Goal: Information Seeking & Learning: Understand process/instructions

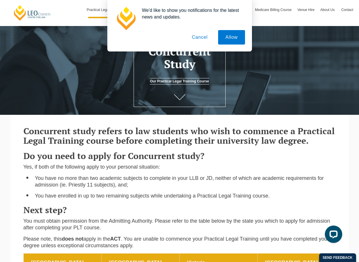
click at [207, 38] on button "Cancel" at bounding box center [200, 37] width 30 height 14
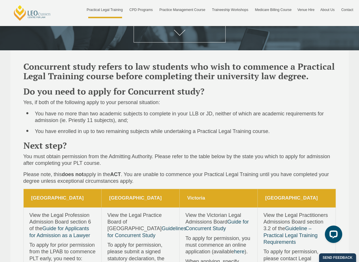
scroll to position [106, 0]
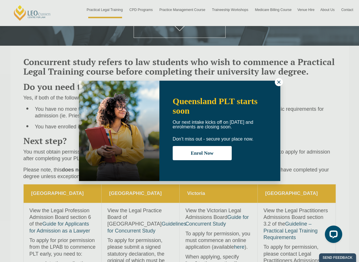
click at [279, 84] on icon at bounding box center [279, 82] width 5 height 5
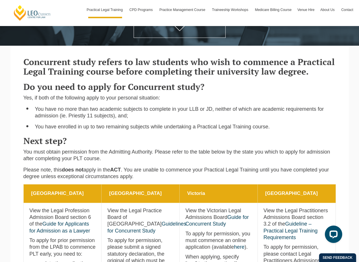
drag, startPoint x: 152, startPoint y: 78, endPoint x: 207, endPoint y: 81, distance: 55.7
click at [207, 81] on div "Concurrent study refers to law students who wish to commence a Practical Legal …" at bounding box center [179, 118] width 321 height 133
click at [207, 82] on div "Concurrent study refers to law students who wish to commence a Practical Legal …" at bounding box center [179, 118] width 321 height 133
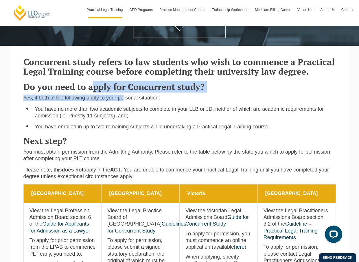
drag, startPoint x: 93, startPoint y: 84, endPoint x: 123, endPoint y: 100, distance: 33.0
click at [123, 99] on div "Concurrent study refers to law students who wish to commence a Practical Legal …" at bounding box center [179, 118] width 321 height 133
click at [123, 100] on p "Yes, if both of the following apply to your personal situation:" at bounding box center [179, 98] width 313 height 7
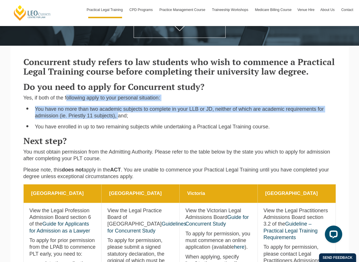
drag, startPoint x: 65, startPoint y: 95, endPoint x: 116, endPoint y: 117, distance: 55.4
click at [116, 117] on div "Concurrent study refers to law students who wish to commence a Practical Legal …" at bounding box center [179, 118] width 321 height 133
click at [116, 117] on li "You have no more than two academic subjects to complete in your LLB or JD, neit…" at bounding box center [185, 113] width 301 height 14
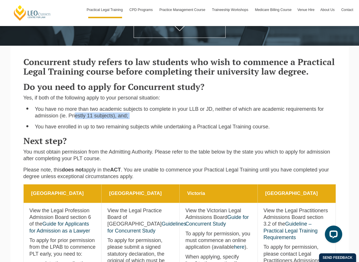
drag, startPoint x: 72, startPoint y: 112, endPoint x: 103, endPoint y: 124, distance: 32.2
click at [103, 124] on ul "You have no more than two academic subjects to complete in your LLB or JD, neit…" at bounding box center [179, 118] width 313 height 25
click at [103, 124] on li "You have enrolled in up to two remaining subjects while undertaking a Practical…" at bounding box center [185, 127] width 301 height 7
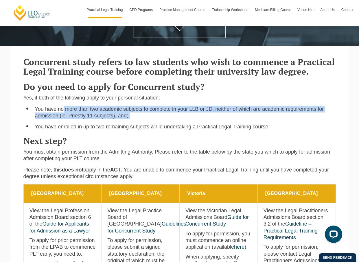
drag, startPoint x: 63, startPoint y: 110, endPoint x: 110, endPoint y: 121, distance: 48.8
click at [110, 121] on ul "You have no more than two academic subjects to complete in your LLB or JD, neit…" at bounding box center [179, 118] width 313 height 25
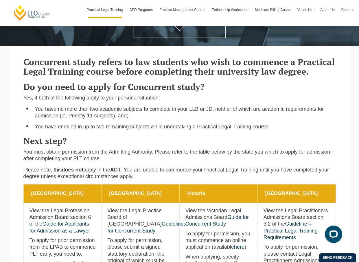
click at [110, 121] on ul "You have no more than two academic subjects to complete in your LLB or JD, neit…" at bounding box center [179, 118] width 313 height 25
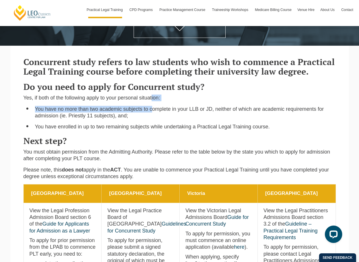
drag, startPoint x: 147, startPoint y: 98, endPoint x: 150, endPoint y: 111, distance: 13.5
click at [150, 111] on div "Concurrent study refers to law students who wish to commence a Practical Legal …" at bounding box center [179, 118] width 321 height 133
click at [150, 111] on li "You have no more than two academic subjects to complete in your LLB or JD, neit…" at bounding box center [185, 113] width 301 height 14
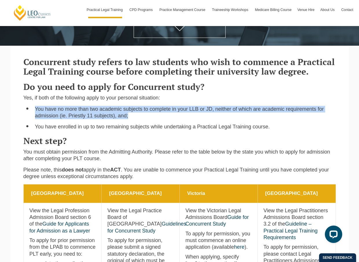
drag, startPoint x: 175, startPoint y: 98, endPoint x: 177, endPoint y: 113, distance: 15.1
click at [177, 113] on div "Concurrent study refers to law students who wish to commence a Practical Legal …" at bounding box center [179, 118] width 321 height 133
click at [177, 113] on li "You have no more than two academic subjects to complete in your LLB or JD, neit…" at bounding box center [185, 113] width 301 height 14
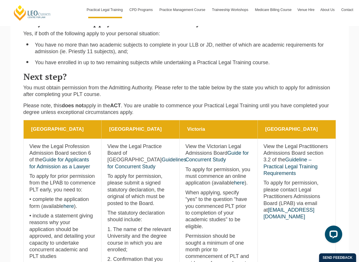
scroll to position [171, 0]
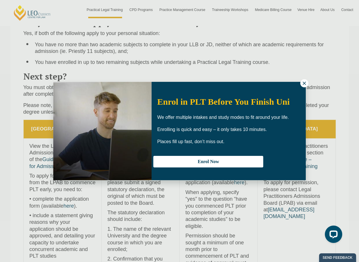
click at [305, 82] on icon at bounding box center [304, 83] width 5 height 5
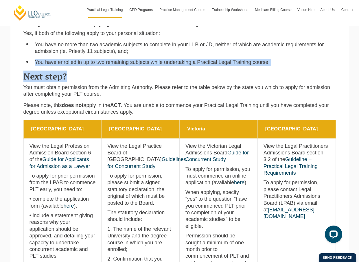
drag, startPoint x: 89, startPoint y: 57, endPoint x: 144, endPoint y: 72, distance: 56.7
click at [144, 72] on div "Concurrent study refers to law students who wish to commence a Practical Legal …" at bounding box center [179, 53] width 321 height 133
click at [144, 72] on h3 "Next step?" at bounding box center [179, 77] width 313 height 10
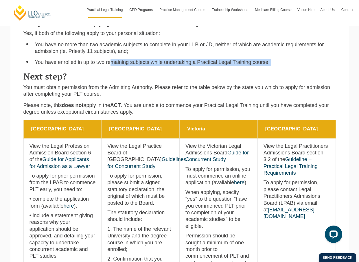
drag, startPoint x: 110, startPoint y: 63, endPoint x: 161, endPoint y: 70, distance: 51.9
click at [162, 70] on div "Concurrent study refers to law students who wish to commence a Practical Legal …" at bounding box center [179, 53] width 321 height 133
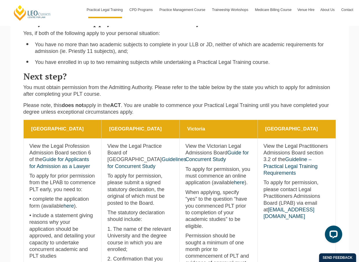
click at [161, 70] on div "Concurrent study refers to law students who wish to commence a Practical Legal …" at bounding box center [179, 53] width 321 height 133
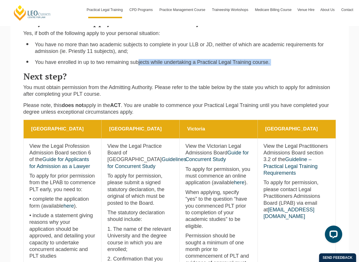
drag, startPoint x: 136, startPoint y: 61, endPoint x: 154, endPoint y: 68, distance: 20.2
click at [154, 68] on div "Concurrent study refers to law students who wish to commence a Practical Legal …" at bounding box center [179, 53] width 321 height 133
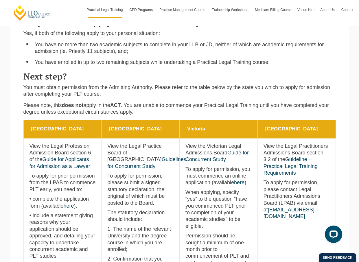
click at [154, 68] on div "Concurrent study refers to law students who wish to commence a Practical Legal …" at bounding box center [179, 53] width 321 height 133
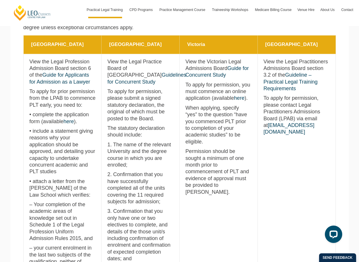
scroll to position [261, 0]
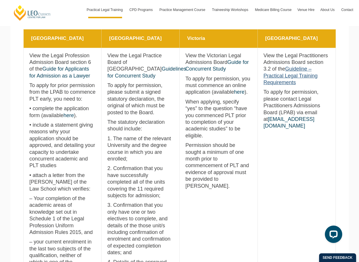
click at [294, 73] on link "Guideline – Practical Legal Training Requirements" at bounding box center [291, 75] width 54 height 19
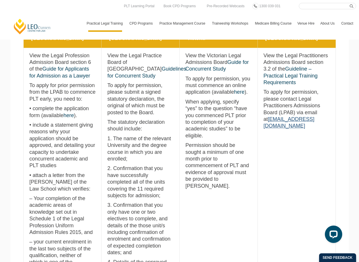
click at [313, 117] on link "[EMAIL_ADDRESS][DOMAIN_NAME]" at bounding box center [289, 122] width 51 height 12
click at [284, 150] on td "Queensland View the Legal Practitioners Admissions Board section 3.2 of the Gui…" at bounding box center [297, 215] width 78 height 334
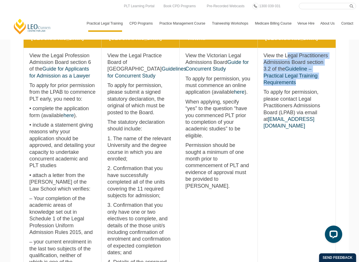
drag, startPoint x: 286, startPoint y: 55, endPoint x: 308, endPoint y: 78, distance: 32.0
click at [308, 78] on p "View the Legal Practitioners Admissions Board section 3.2 of the Guideline – Pr…" at bounding box center [297, 69] width 66 height 34
copy p "egal Practitioners Admissions Board section 3.2 of the Guideline – Practical Le…"
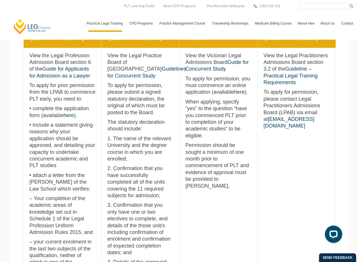
click at [300, 142] on td "Queensland View the Legal Practitioners Admissions Board section 3.2 of the Gui…" at bounding box center [297, 215] width 78 height 334
click at [253, 230] on td "Victoria View the Victorian Legal Admissions Board Guide for Concurrent Study T…" at bounding box center [219, 215] width 78 height 334
click at [323, 164] on td "Queensland View the Legal Practitioners Admissions Board section 3.2 of the Gui…" at bounding box center [297, 215] width 78 height 334
